Goal: Information Seeking & Learning: Learn about a topic

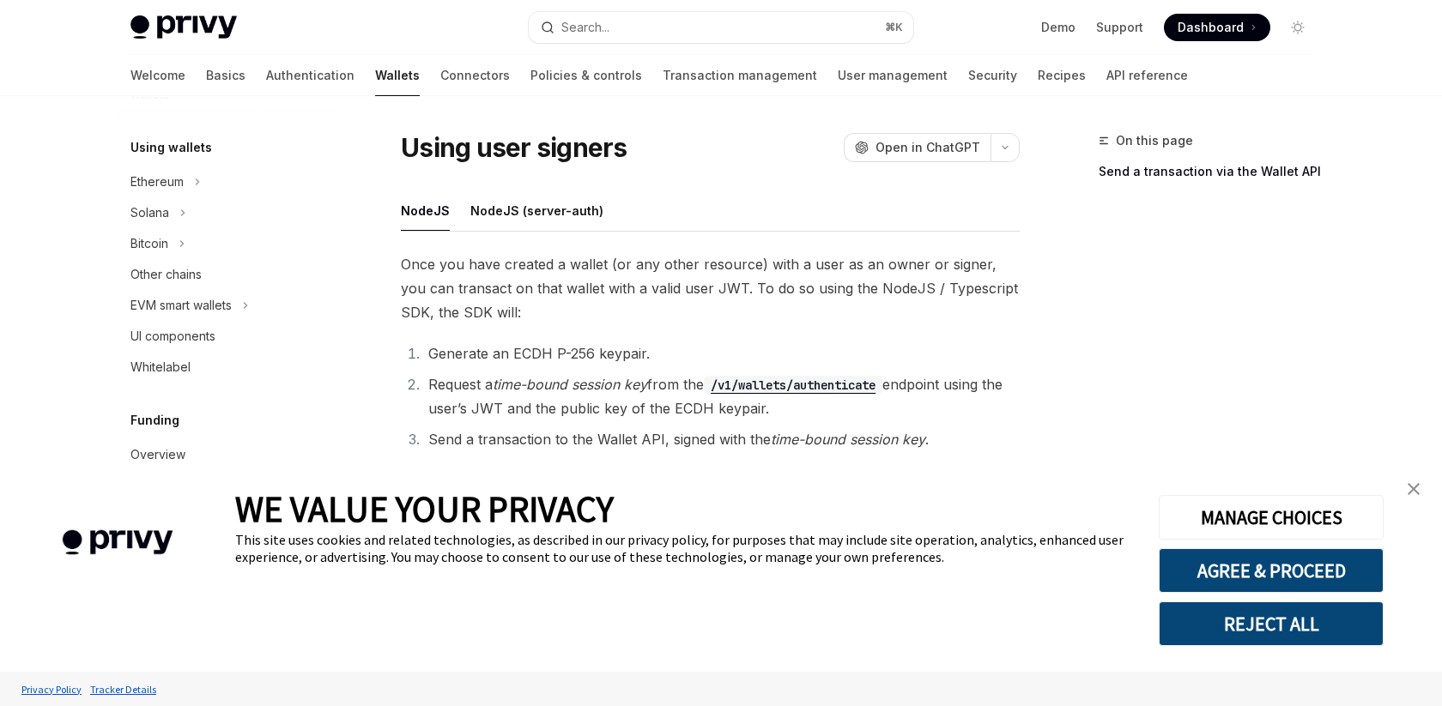
scroll to position [388, 0]
click at [249, 310] on icon at bounding box center [245, 316] width 7 height 21
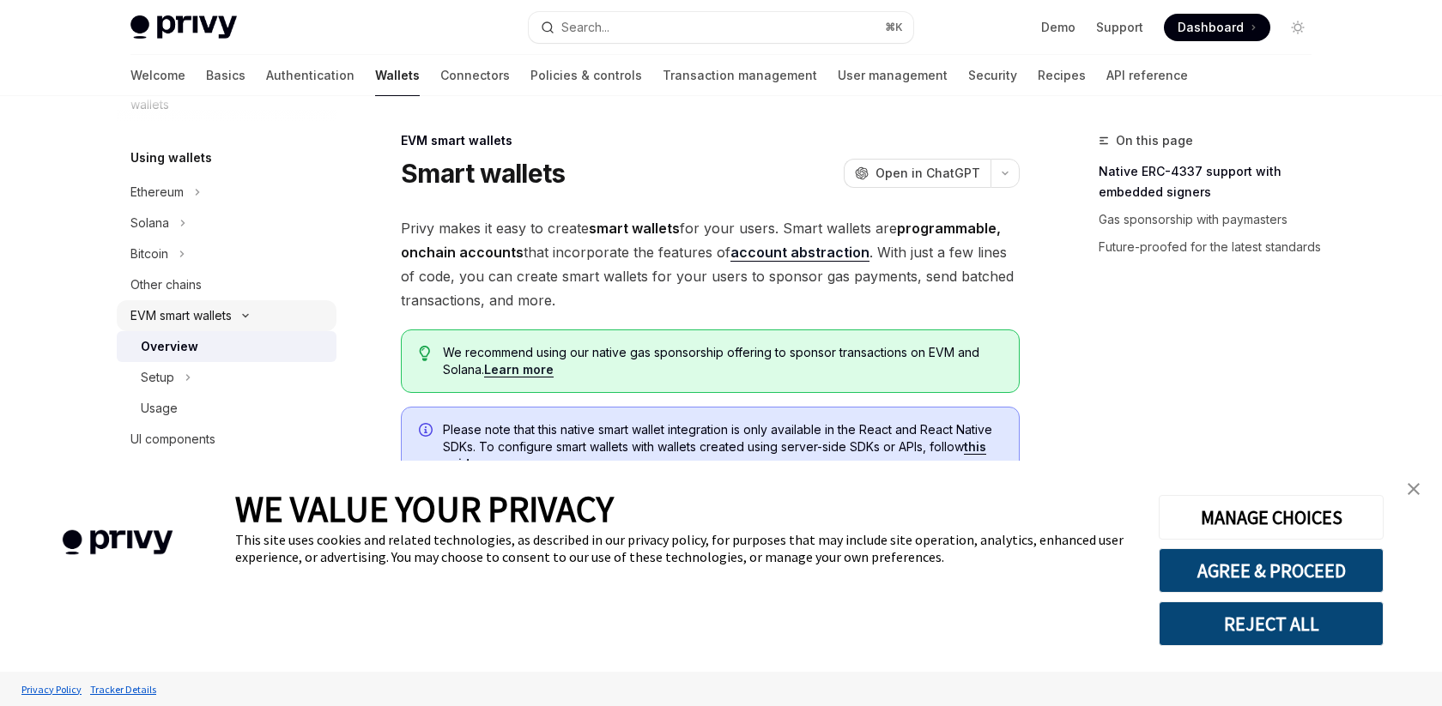
click at [248, 313] on icon at bounding box center [245, 315] width 21 height 7
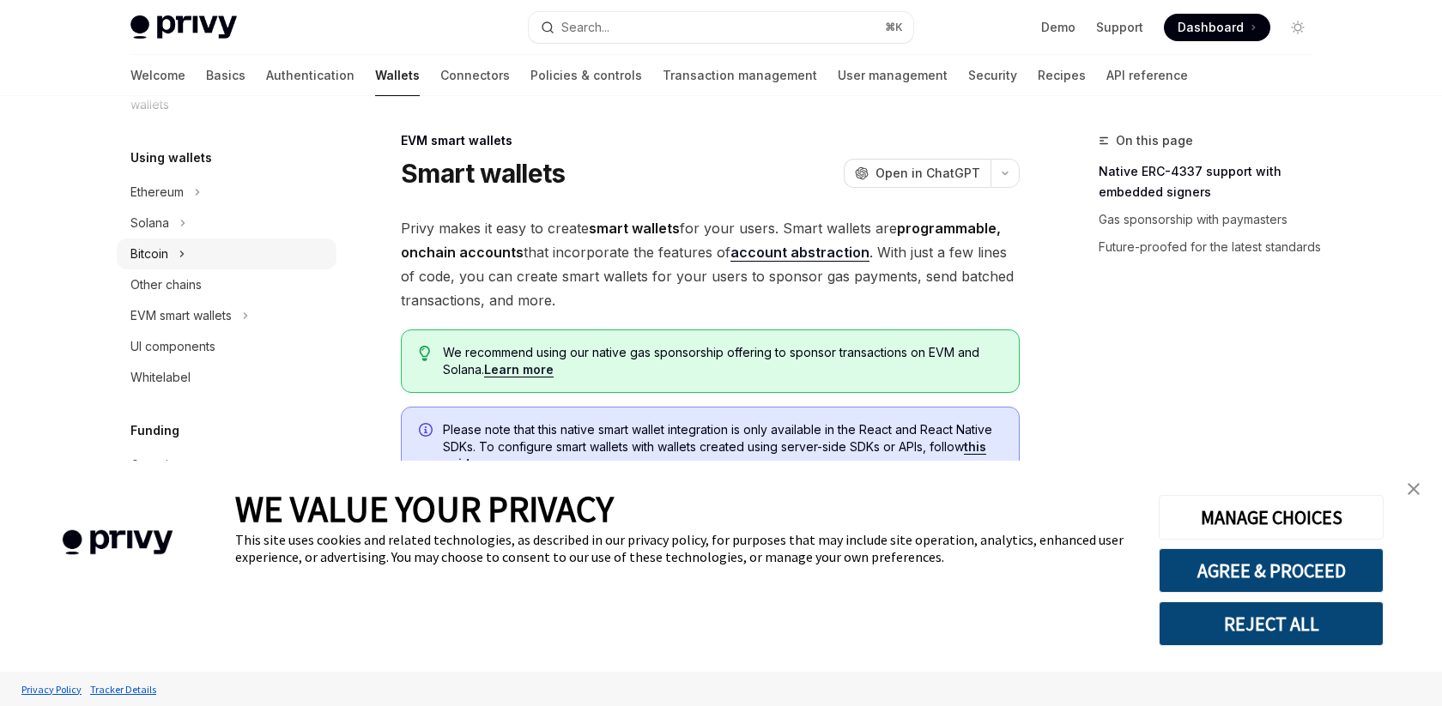
click at [183, 255] on icon at bounding box center [182, 254] width 7 height 21
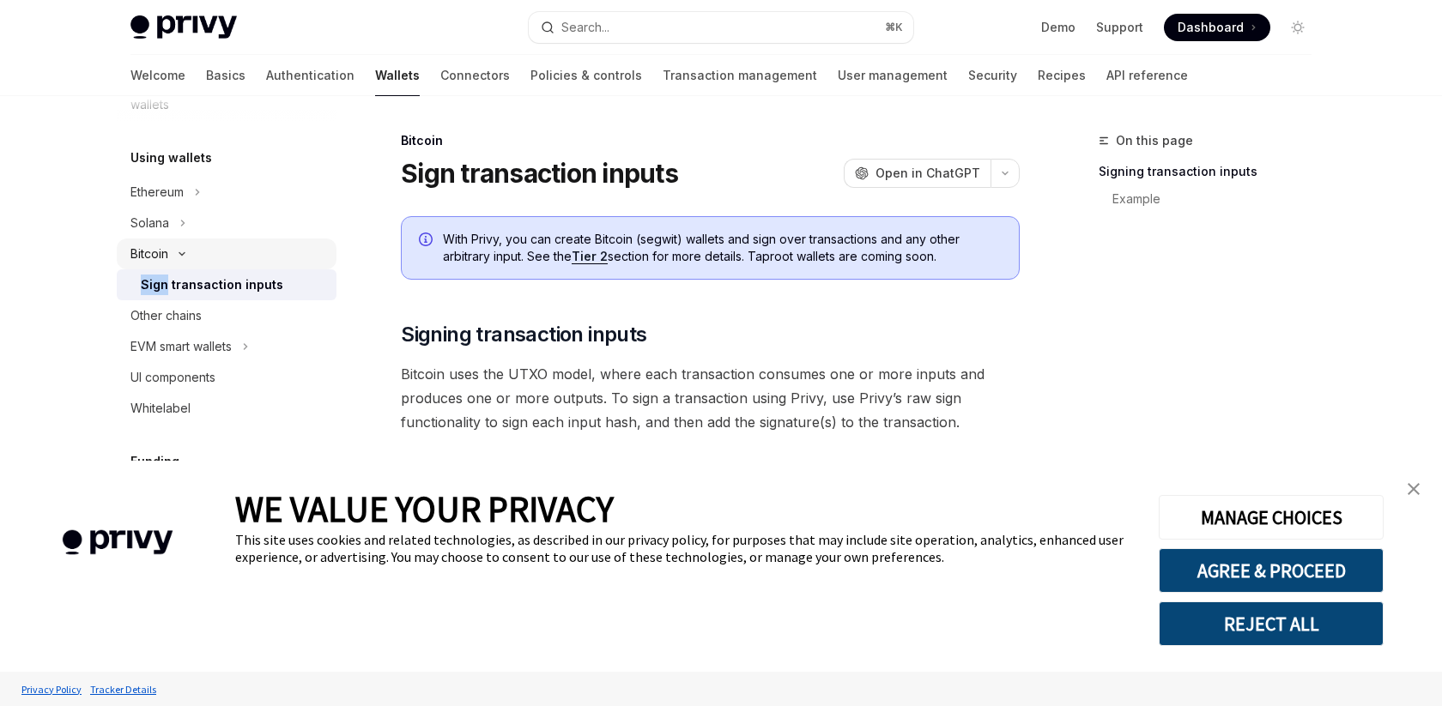
click at [183, 255] on icon at bounding box center [181, 254] width 5 height 3
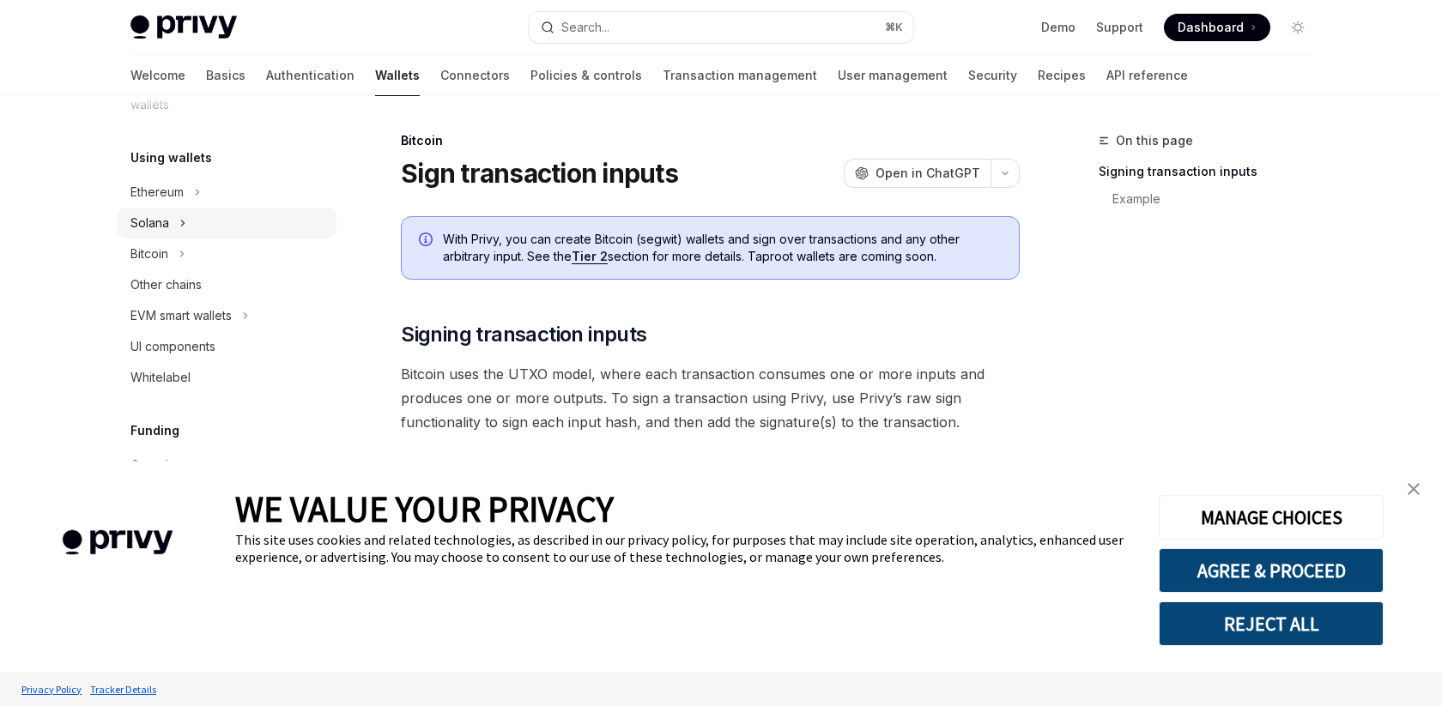
click at [180, 222] on icon at bounding box center [182, 223] width 7 height 21
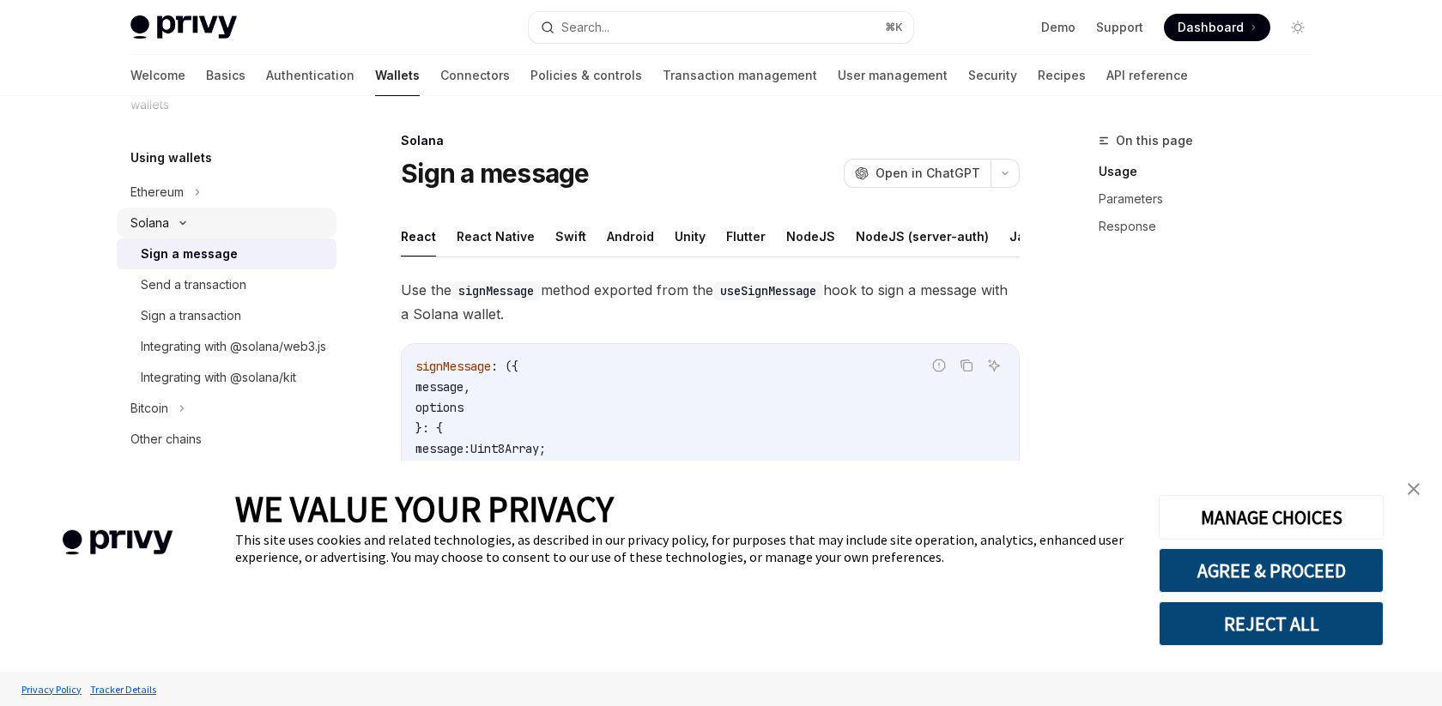
click at [180, 222] on icon at bounding box center [182, 223] width 5 height 3
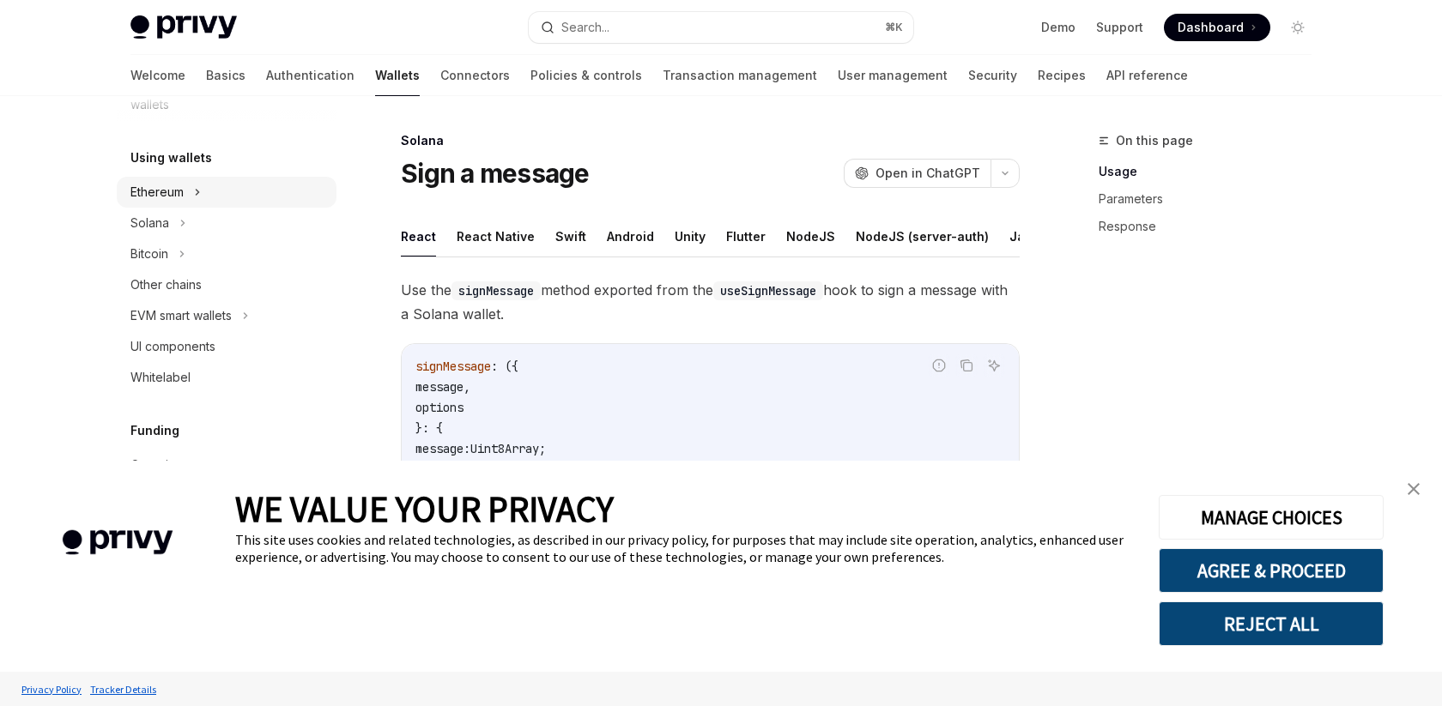
click at [202, 196] on div "Ethereum" at bounding box center [227, 192] width 220 height 31
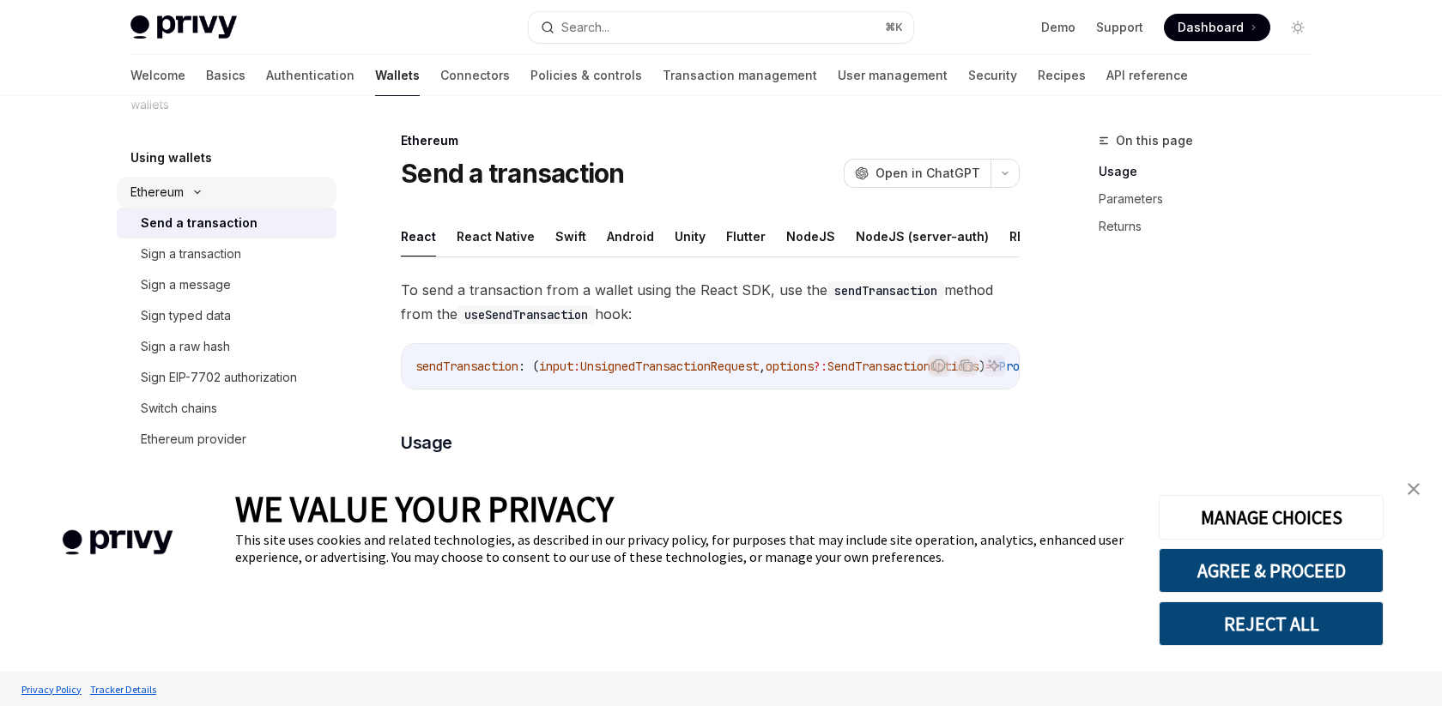
click at [202, 195] on icon at bounding box center [197, 192] width 21 height 7
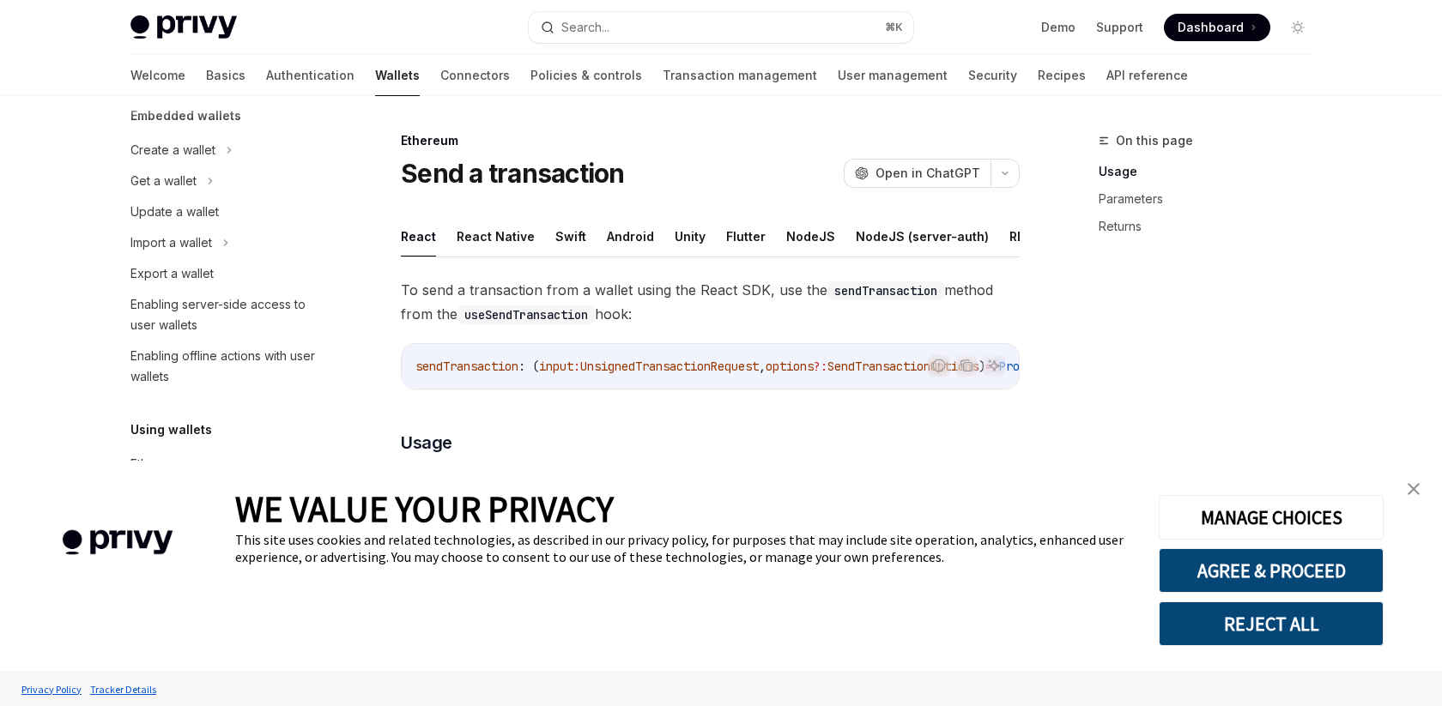
scroll to position [99, 0]
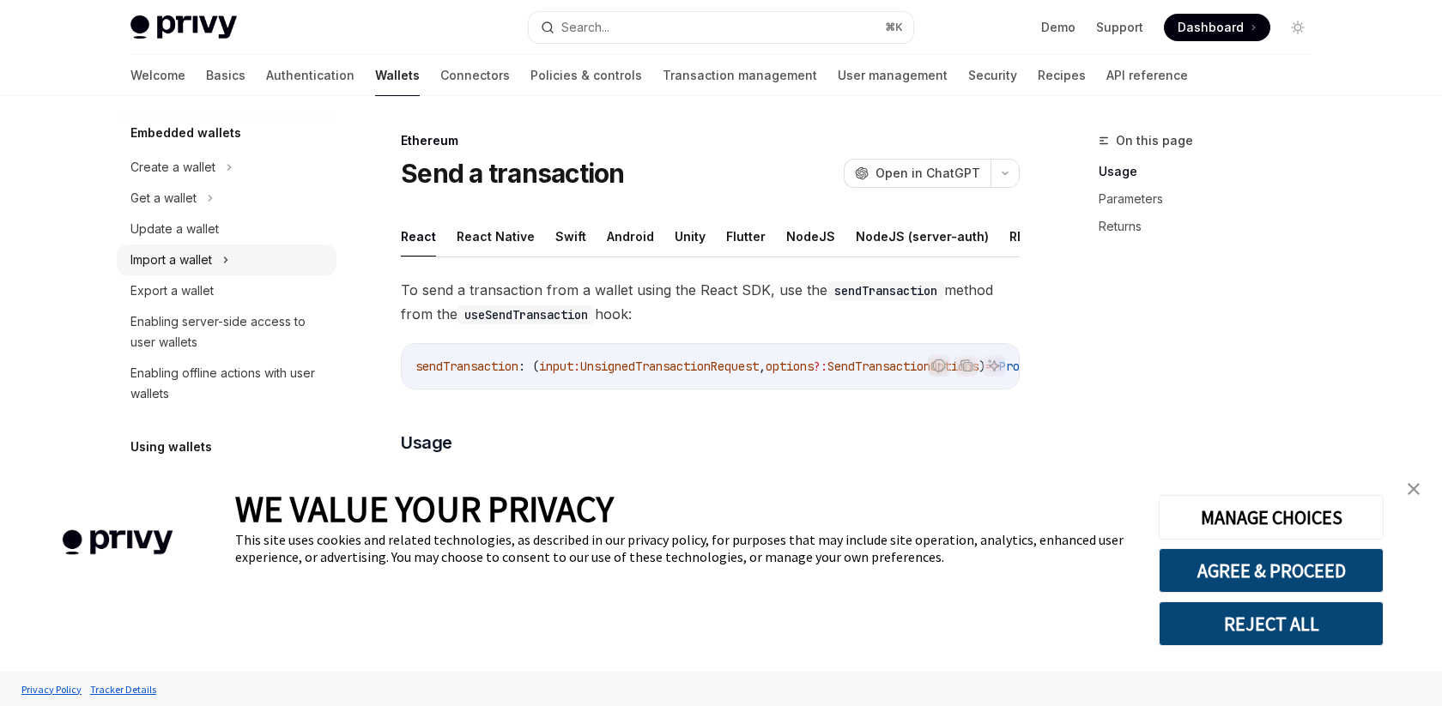
click at [187, 267] on div "Import a wallet" at bounding box center [171, 260] width 82 height 21
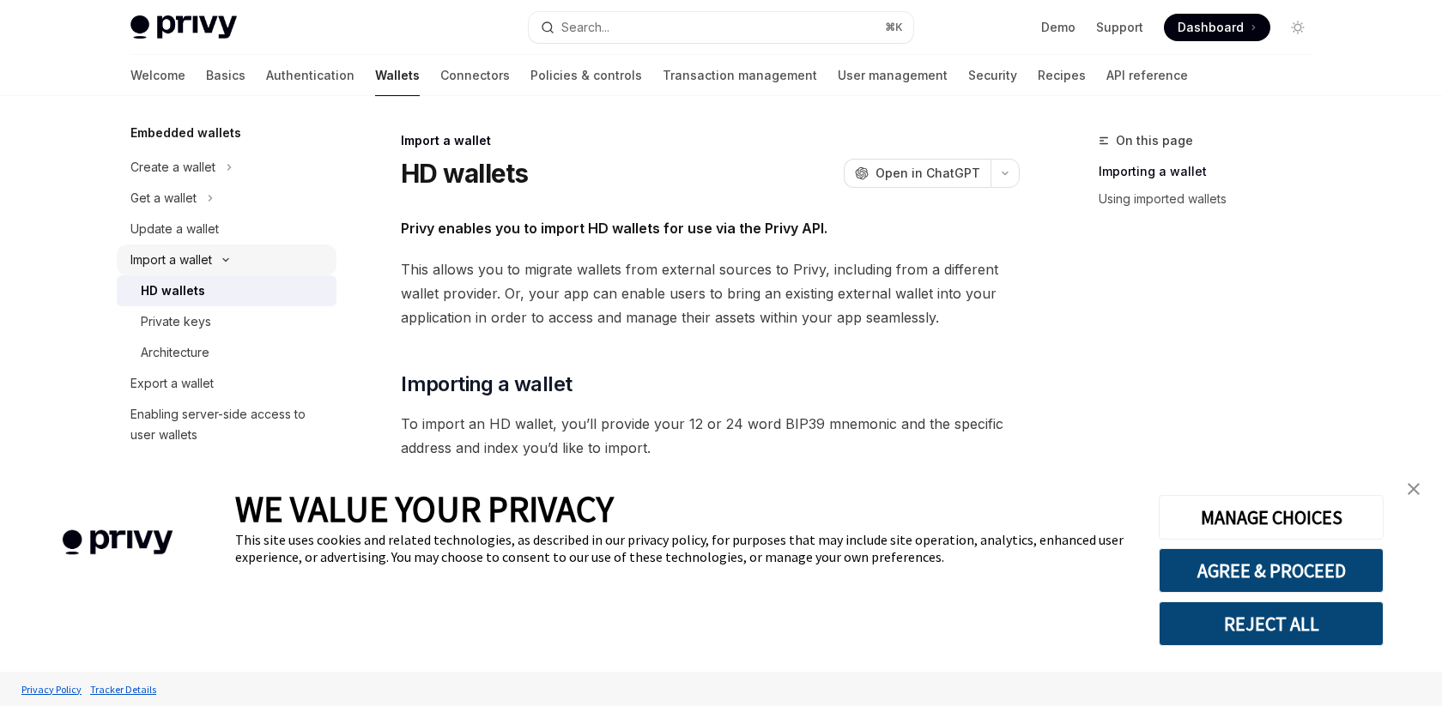
click at [242, 255] on div "Import a wallet" at bounding box center [227, 260] width 220 height 31
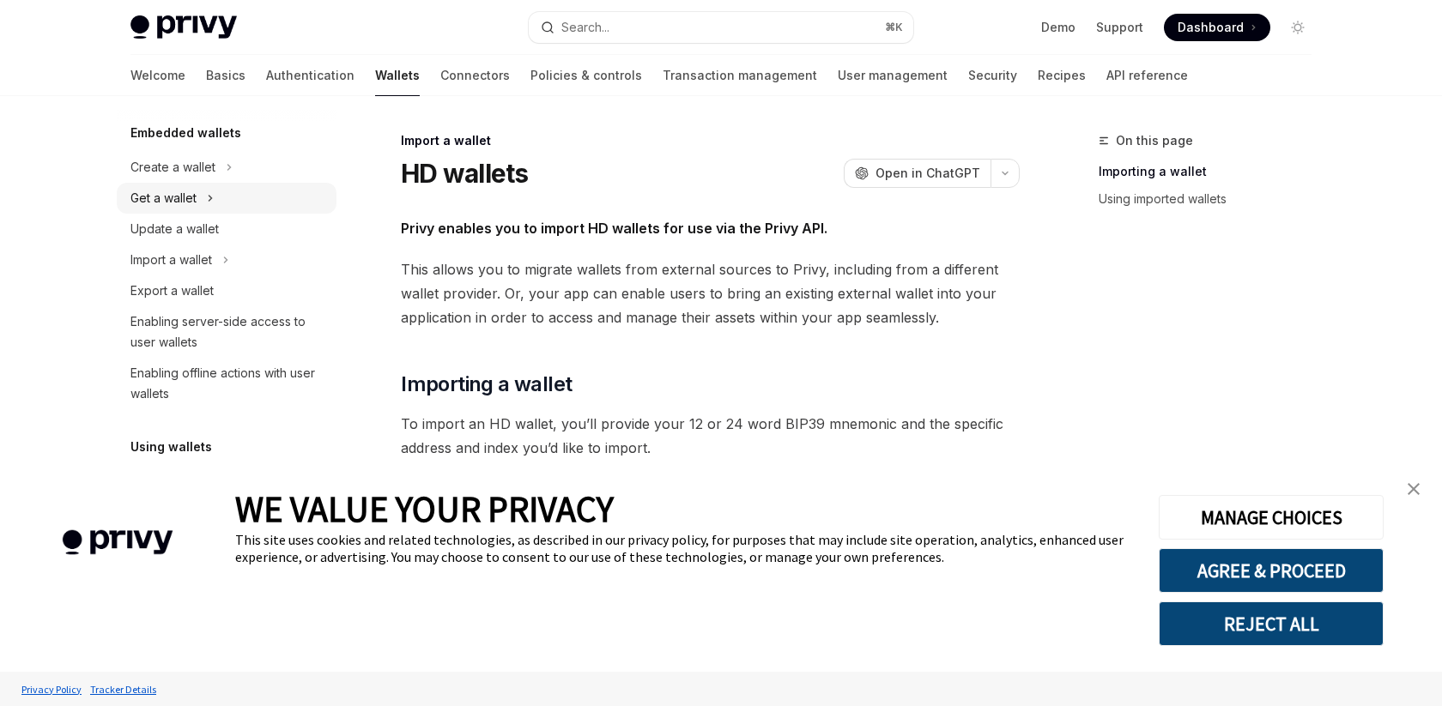
click at [209, 200] on icon at bounding box center [210, 198] width 3 height 5
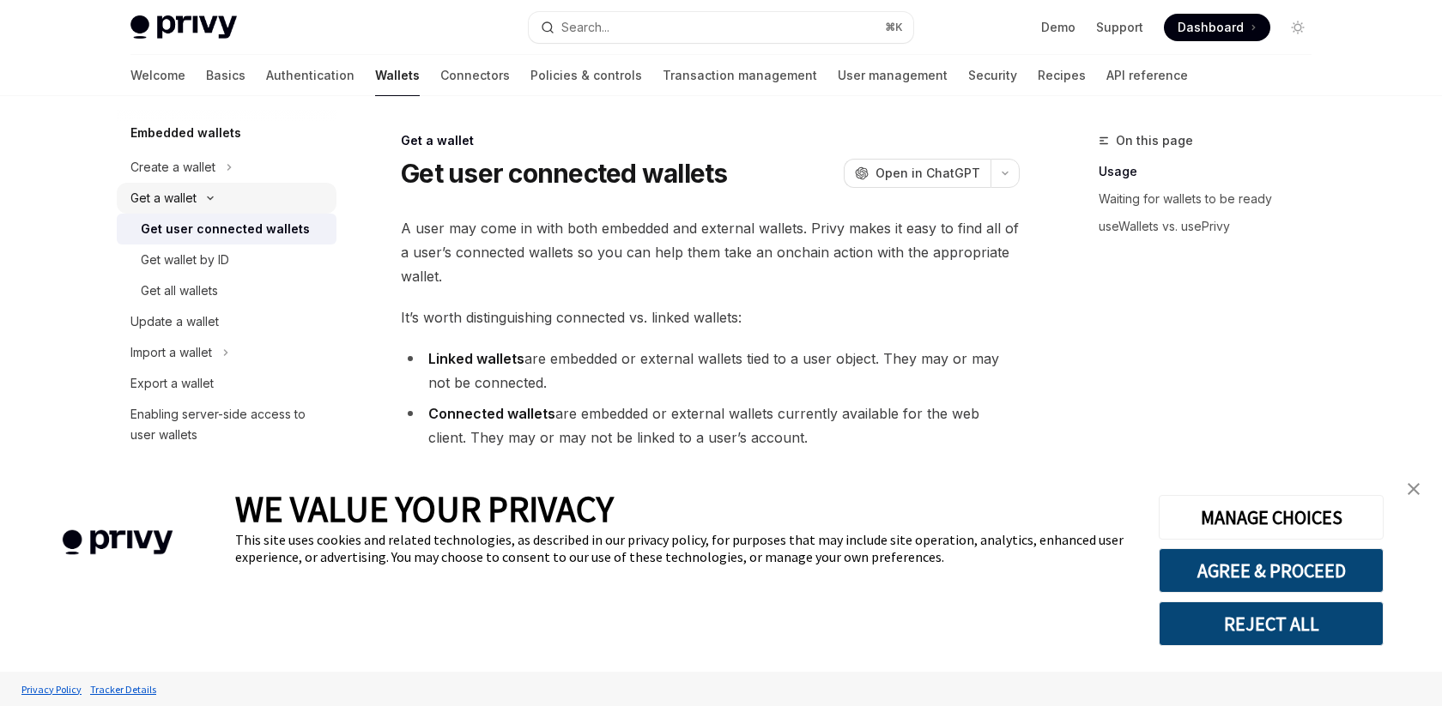
click at [209, 200] on icon at bounding box center [210, 198] width 21 height 7
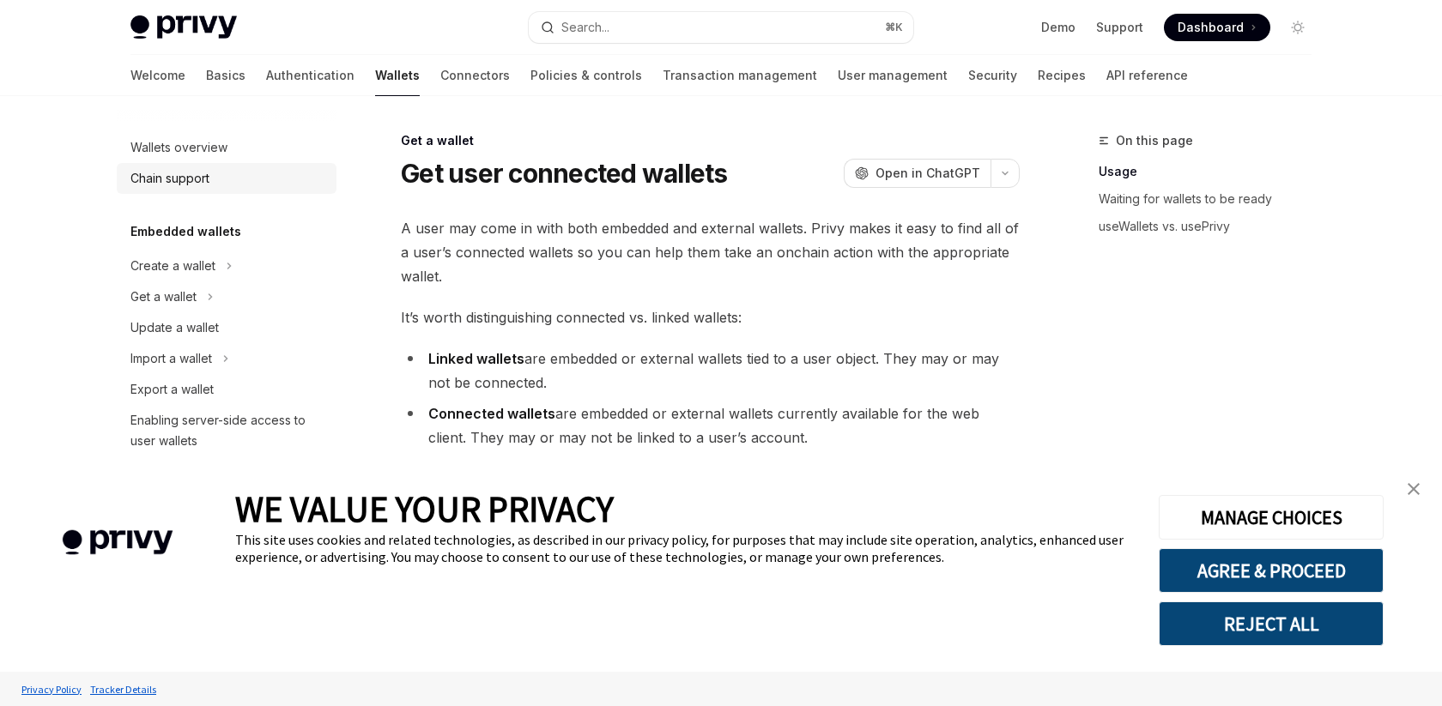
click at [180, 180] on div "Chain support" at bounding box center [169, 178] width 79 height 21
type textarea "*"
